Goal: Find specific page/section: Find specific page/section

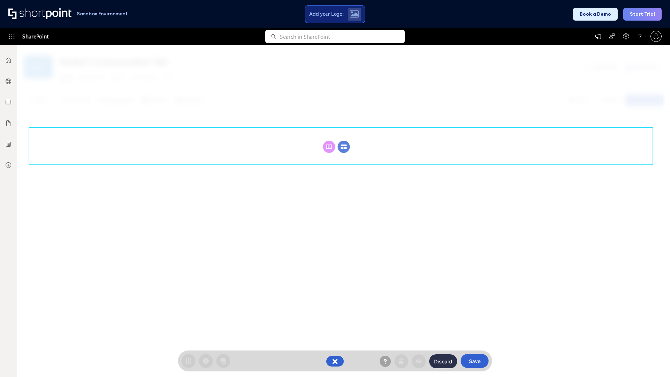
click at [344, 147] on circle at bounding box center [344, 147] width 12 height 12
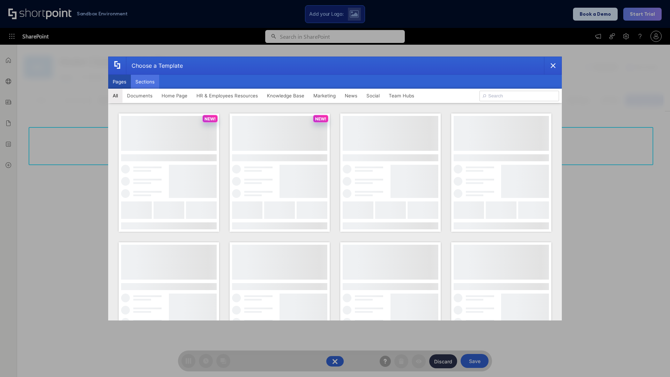
click at [145, 82] on button "Sections" at bounding box center [145, 82] width 28 height 14
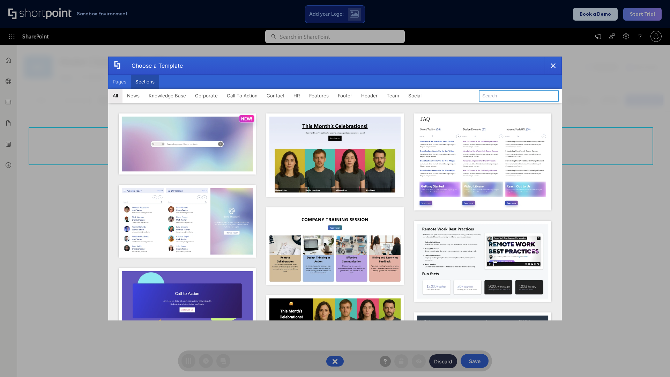
type input "Meet The Team"
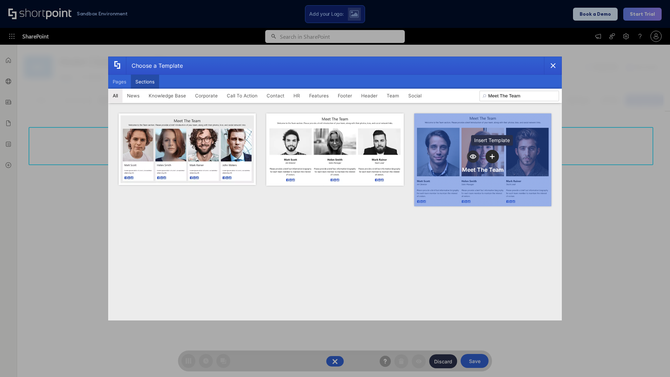
click at [492, 156] on icon "template selector" at bounding box center [492, 156] width 5 height 5
